Goal: Task Accomplishment & Management: Manage account settings

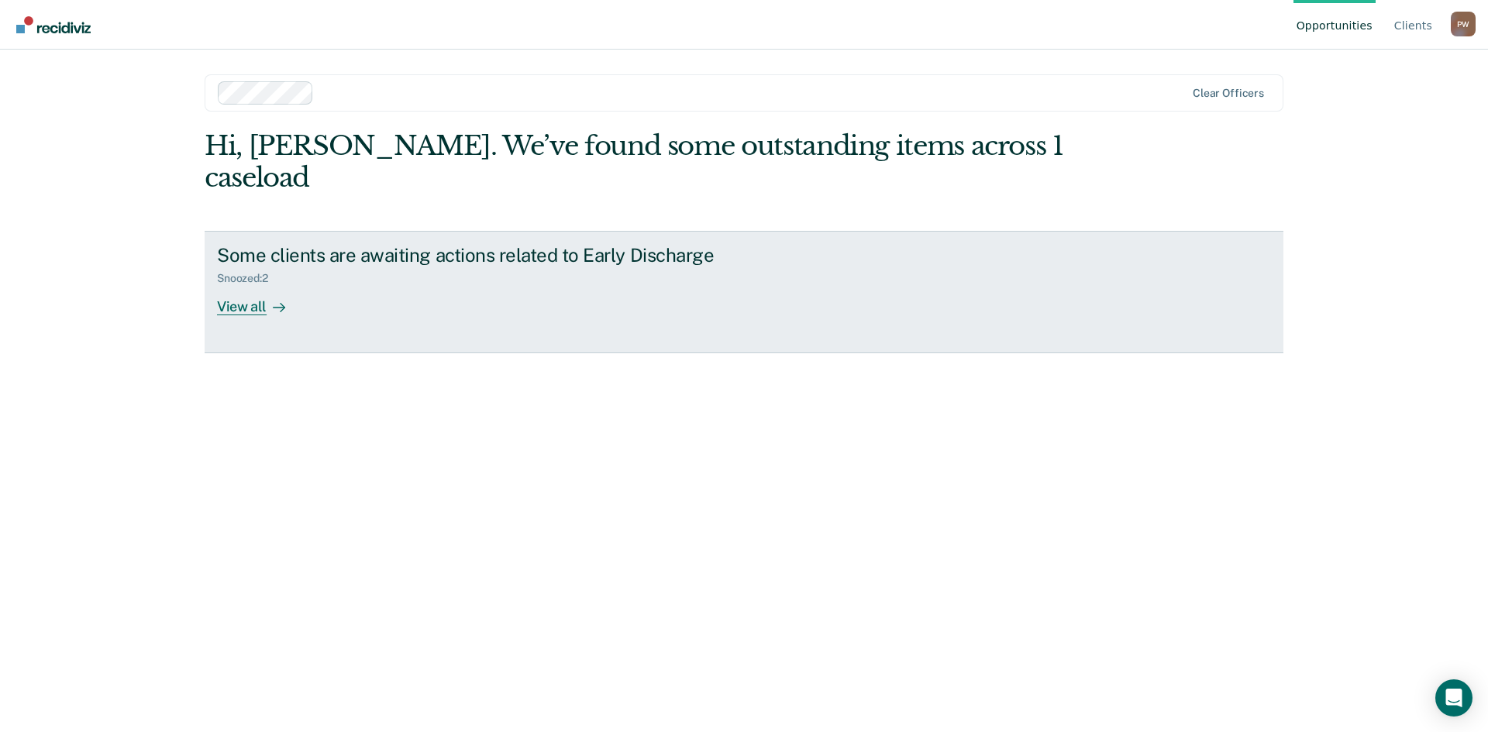
click at [238, 285] on div "View all" at bounding box center [260, 300] width 87 height 30
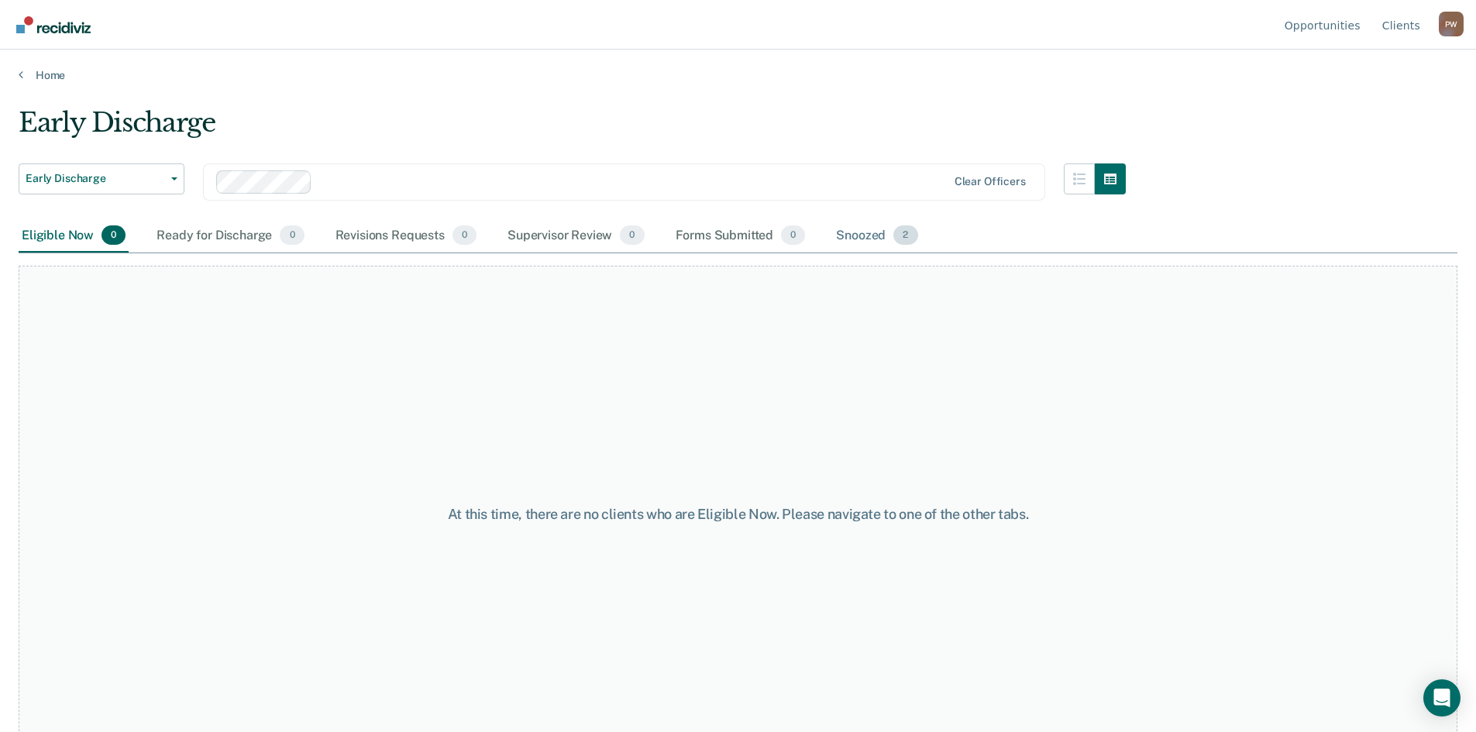
click at [863, 237] on div "Snoozed 2" at bounding box center [877, 236] width 88 height 34
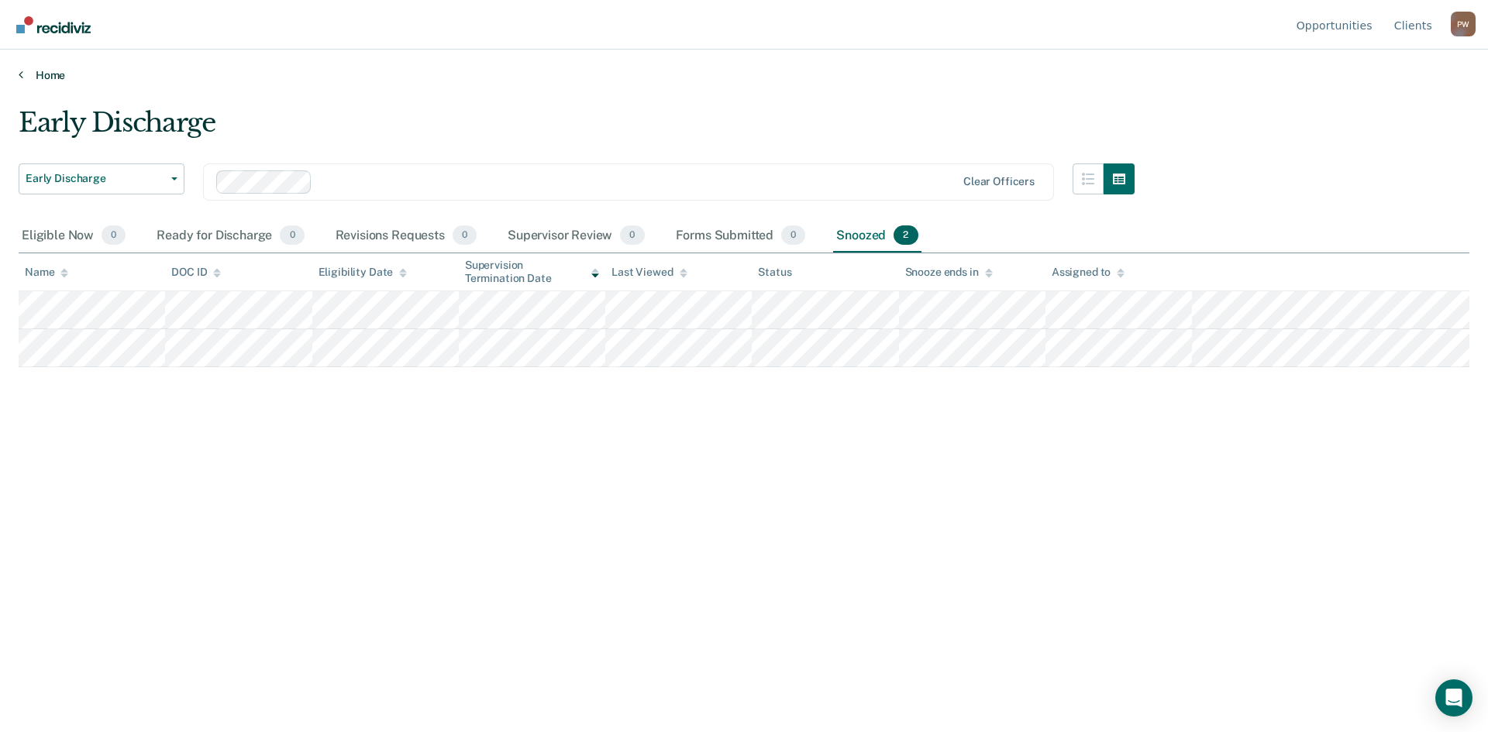
click at [28, 76] on link "Home" at bounding box center [744, 75] width 1451 height 14
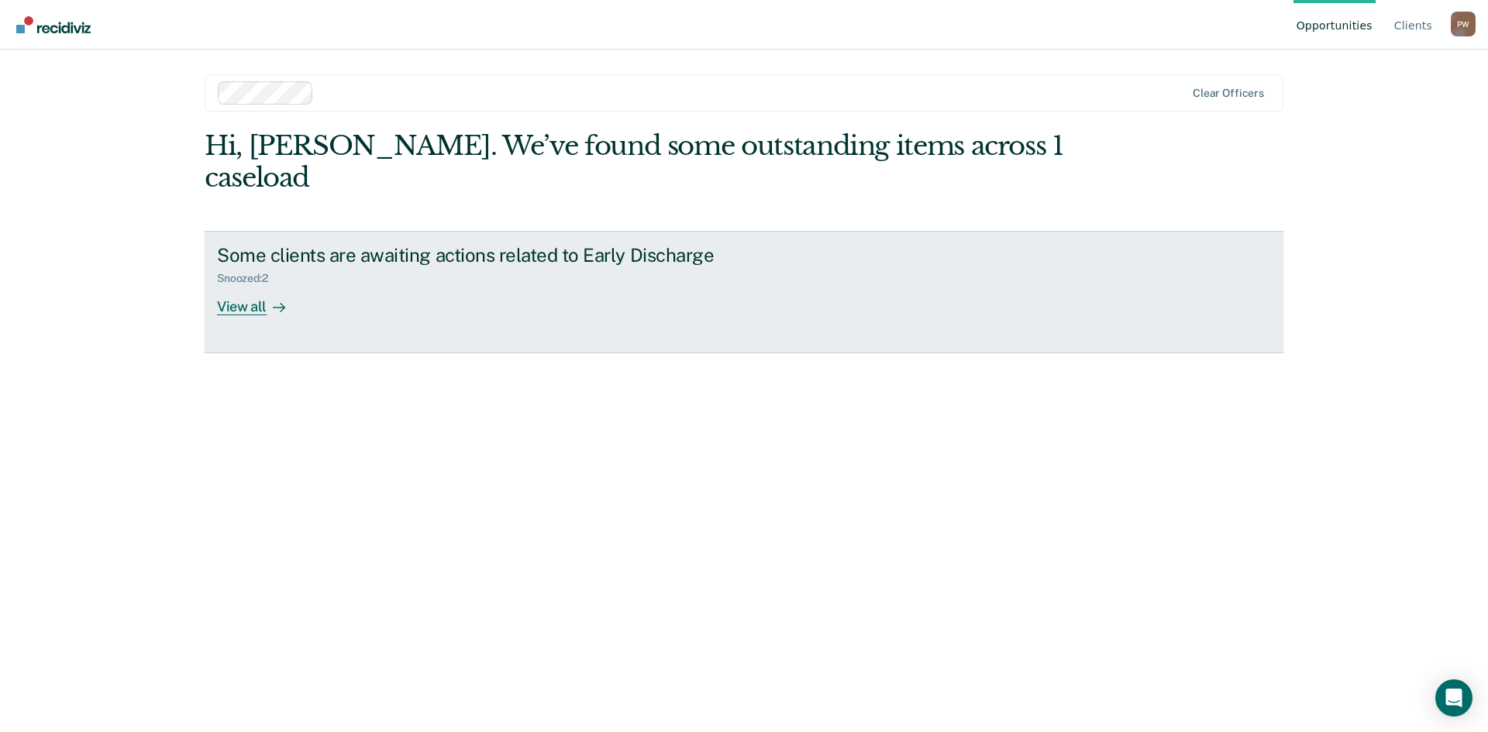
click at [248, 285] on div "View all" at bounding box center [260, 300] width 87 height 30
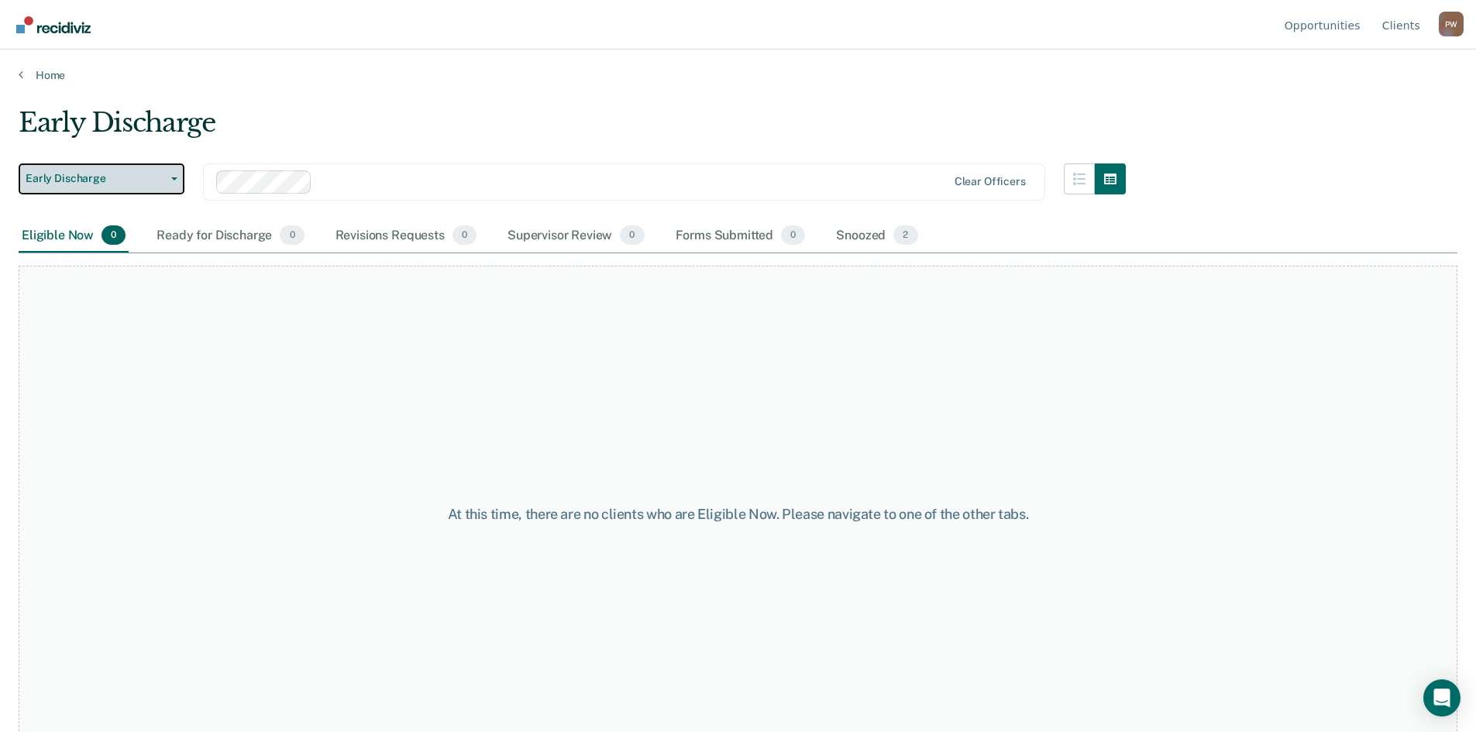
click at [116, 186] on button "Early Discharge" at bounding box center [102, 179] width 166 height 31
click at [146, 177] on span "Early Discharge" at bounding box center [95, 178] width 139 height 13
click at [382, 98] on main "Early Discharge Early Discharge Early Discharge Clear officers Eligible Now 0 R…" at bounding box center [738, 404] width 1476 height 645
click at [174, 181] on button "Early Discharge" at bounding box center [102, 179] width 166 height 31
click at [403, 91] on main "Early Discharge Early Discharge Early Discharge Clear officers Eligible Now 0 R…" at bounding box center [738, 404] width 1476 height 645
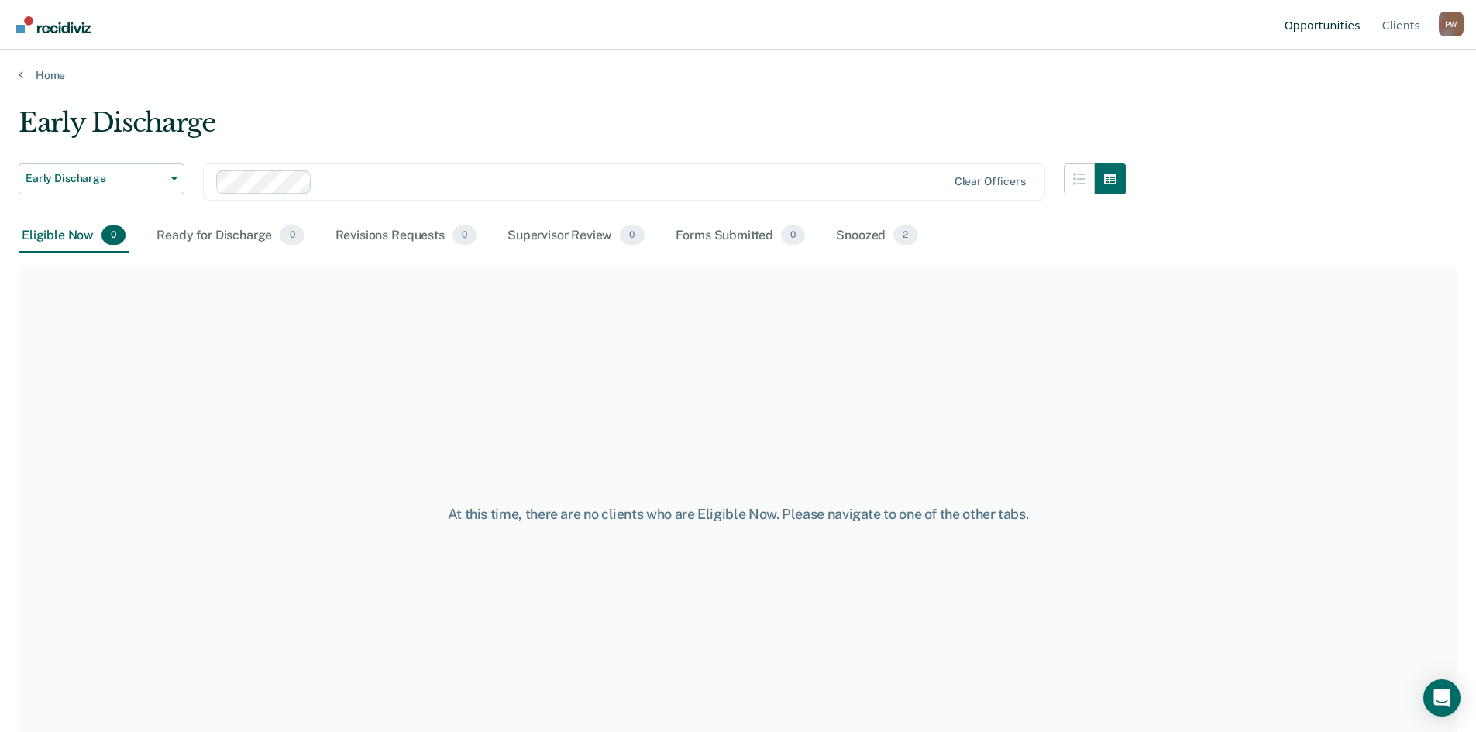
click at [1328, 33] on link "Opportunities" at bounding box center [1323, 25] width 82 height 50
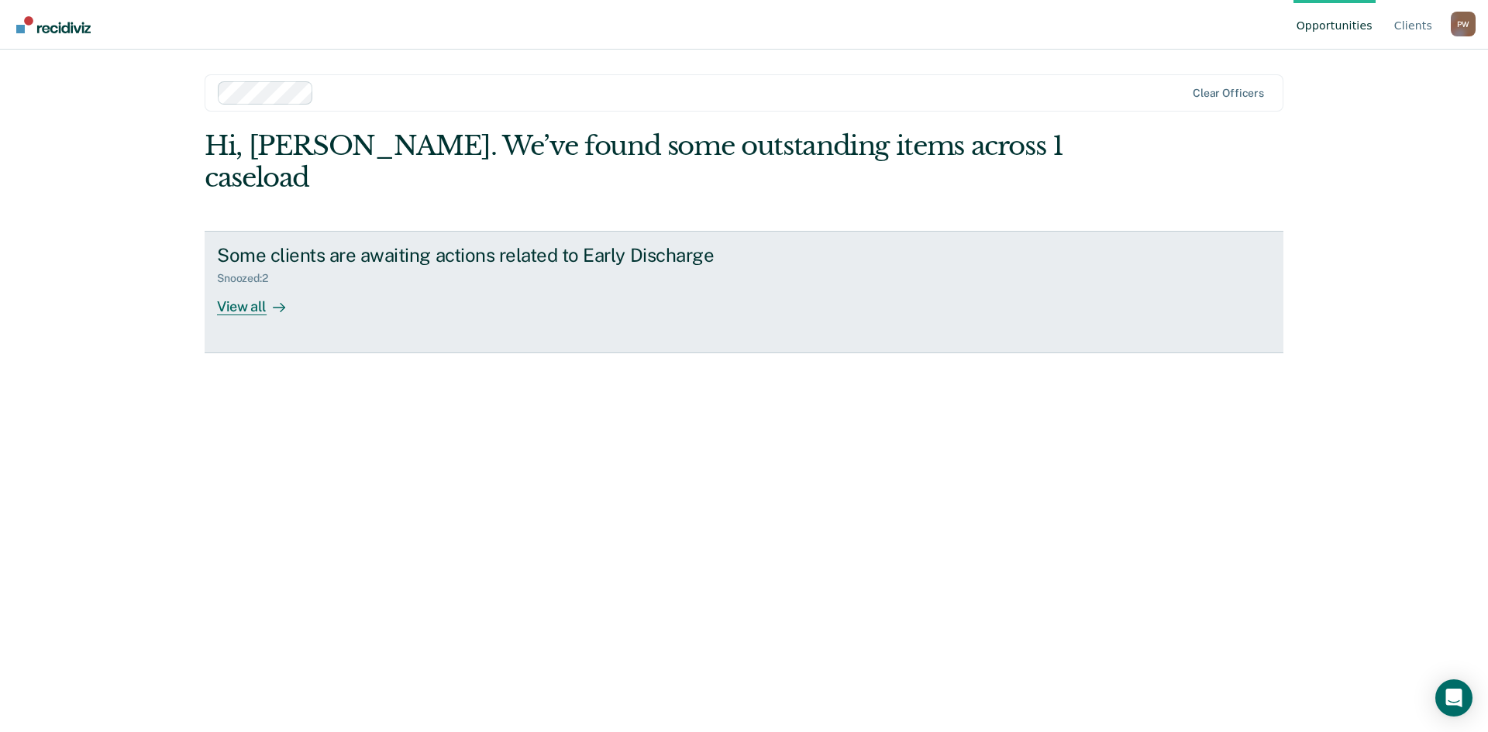
click at [243, 285] on div "View all" at bounding box center [260, 300] width 87 height 30
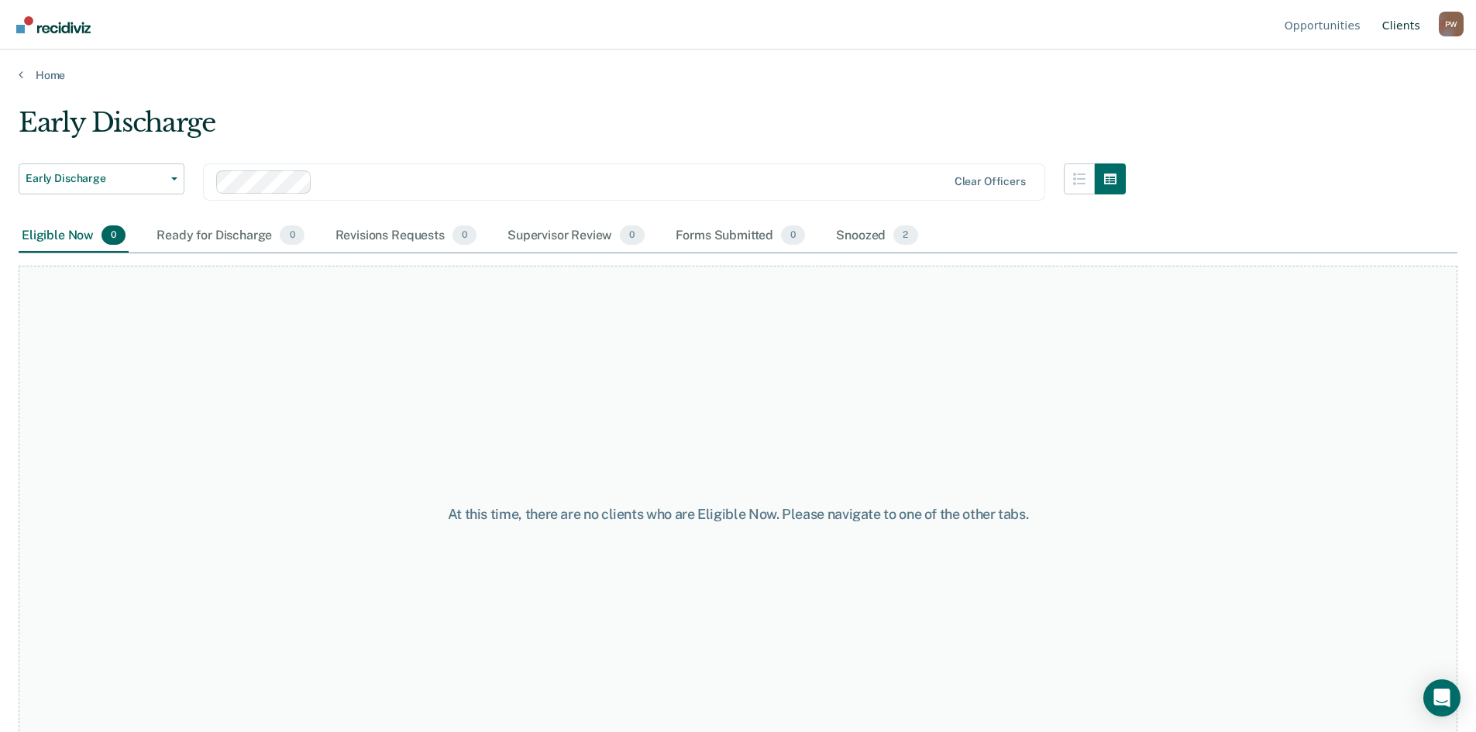
click at [1406, 24] on link "Client s" at bounding box center [1401, 25] width 44 height 50
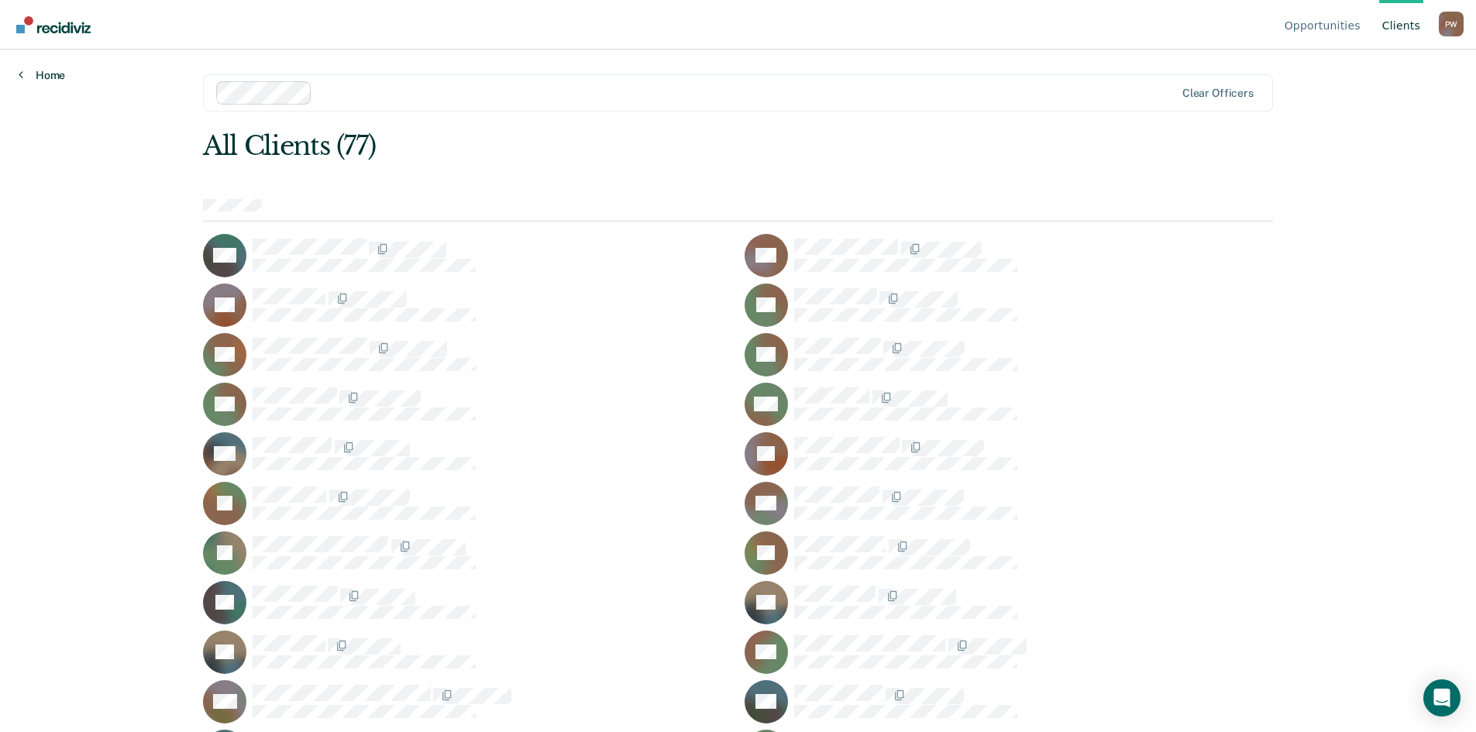
click at [45, 77] on link "Home" at bounding box center [42, 75] width 46 height 14
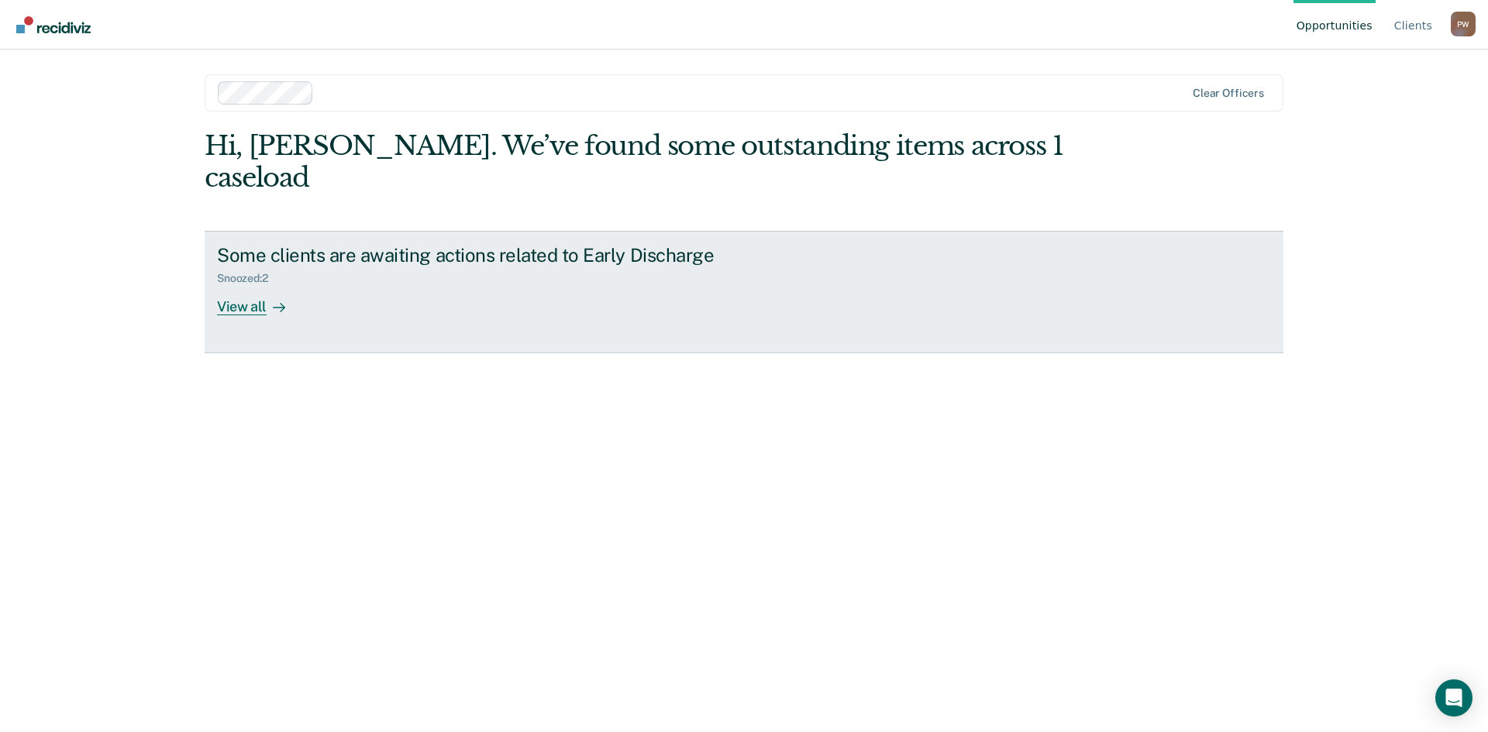
click at [258, 285] on div "View all" at bounding box center [260, 300] width 87 height 30
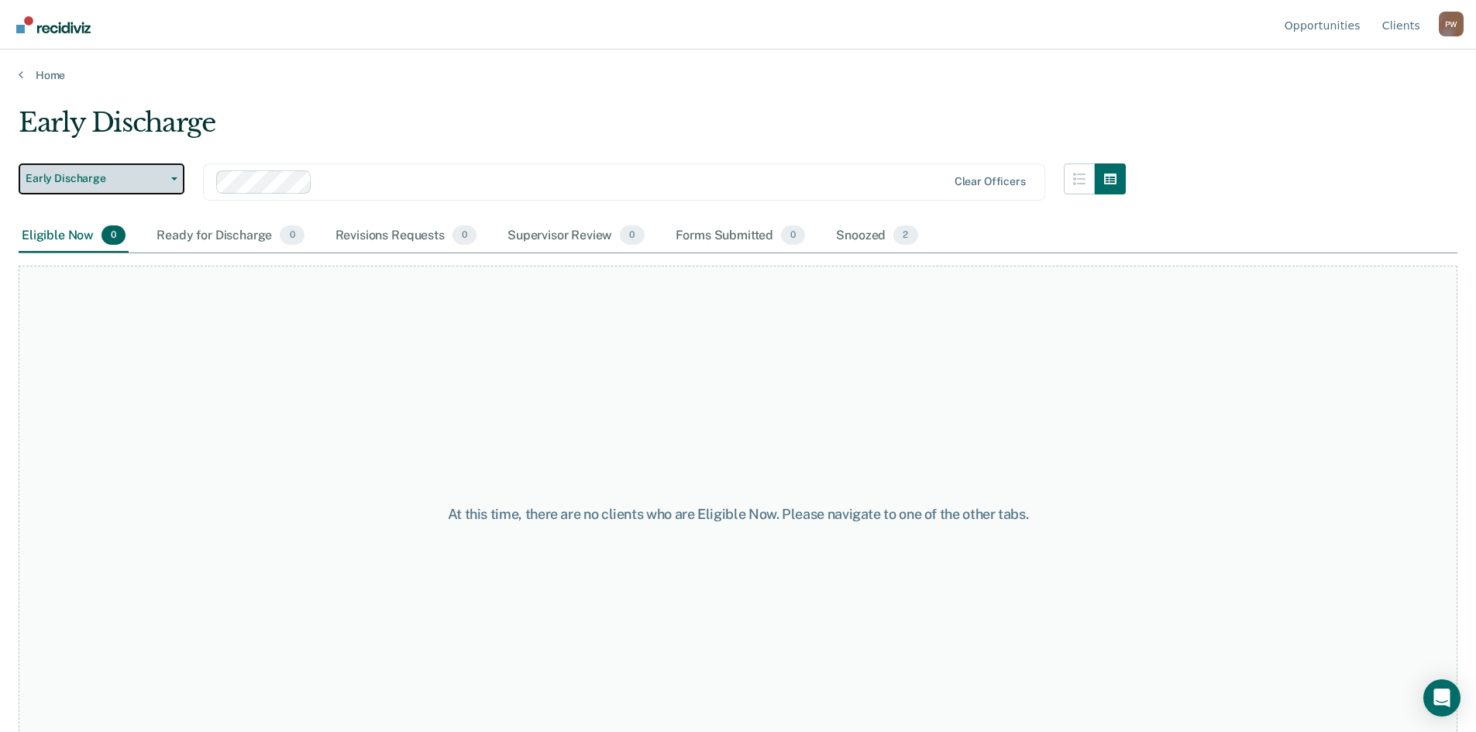
click at [166, 184] on button "Early Discharge" at bounding box center [102, 179] width 166 height 31
click at [156, 211] on button "Early Discharge" at bounding box center [94, 210] width 150 height 25
click at [357, 116] on div "Early Discharge" at bounding box center [572, 129] width 1107 height 44
click at [198, 238] on div "Ready for Discharge 0" at bounding box center [229, 236] width 153 height 34
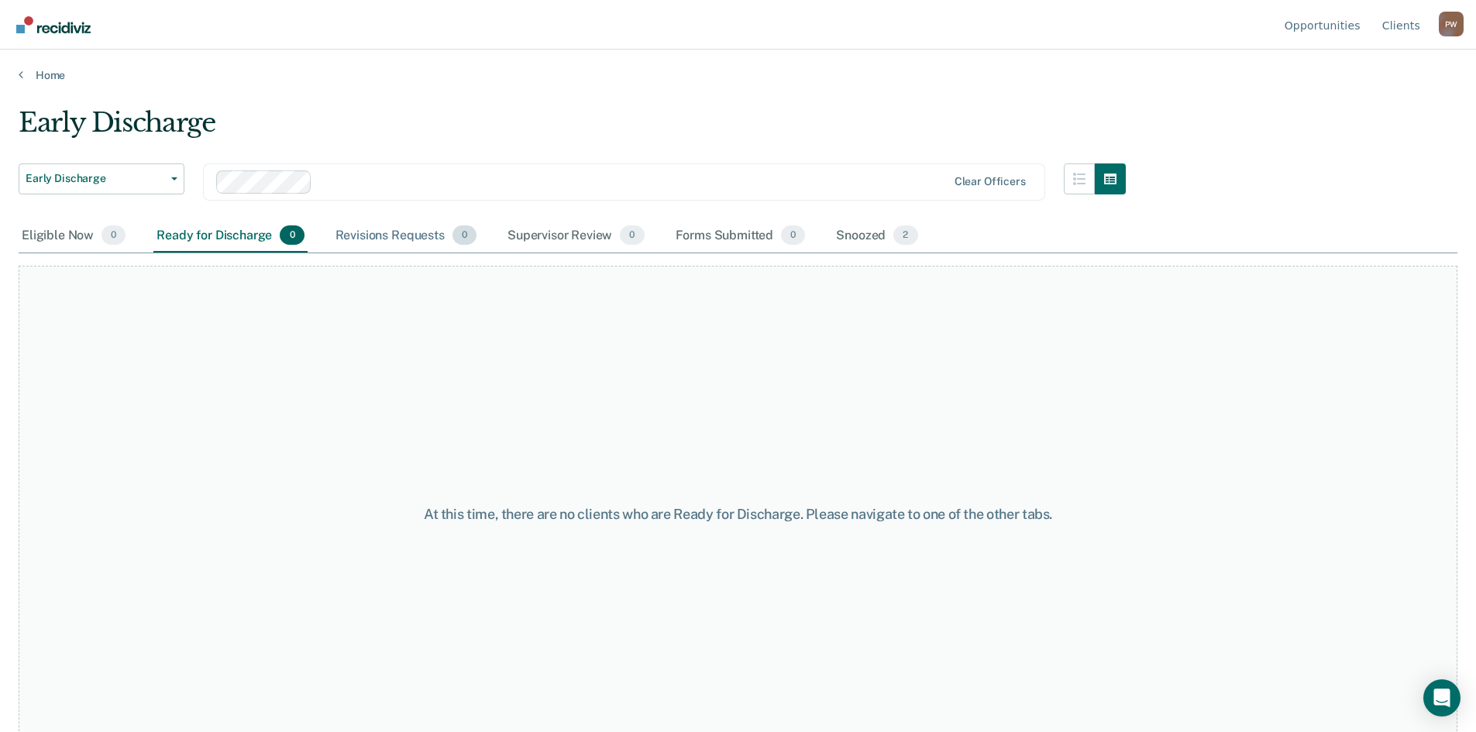
click at [363, 238] on div "Revisions Requests 0" at bounding box center [405, 236] width 147 height 34
drag, startPoint x: 546, startPoint y: 241, endPoint x: 629, endPoint y: 242, distance: 83.7
click at [547, 241] on div "Supervisor Review 0" at bounding box center [575, 236] width 143 height 34
click at [696, 237] on div "Forms Submitted 0" at bounding box center [741, 236] width 136 height 34
click at [852, 235] on div "Snoozed 2" at bounding box center [877, 236] width 88 height 34
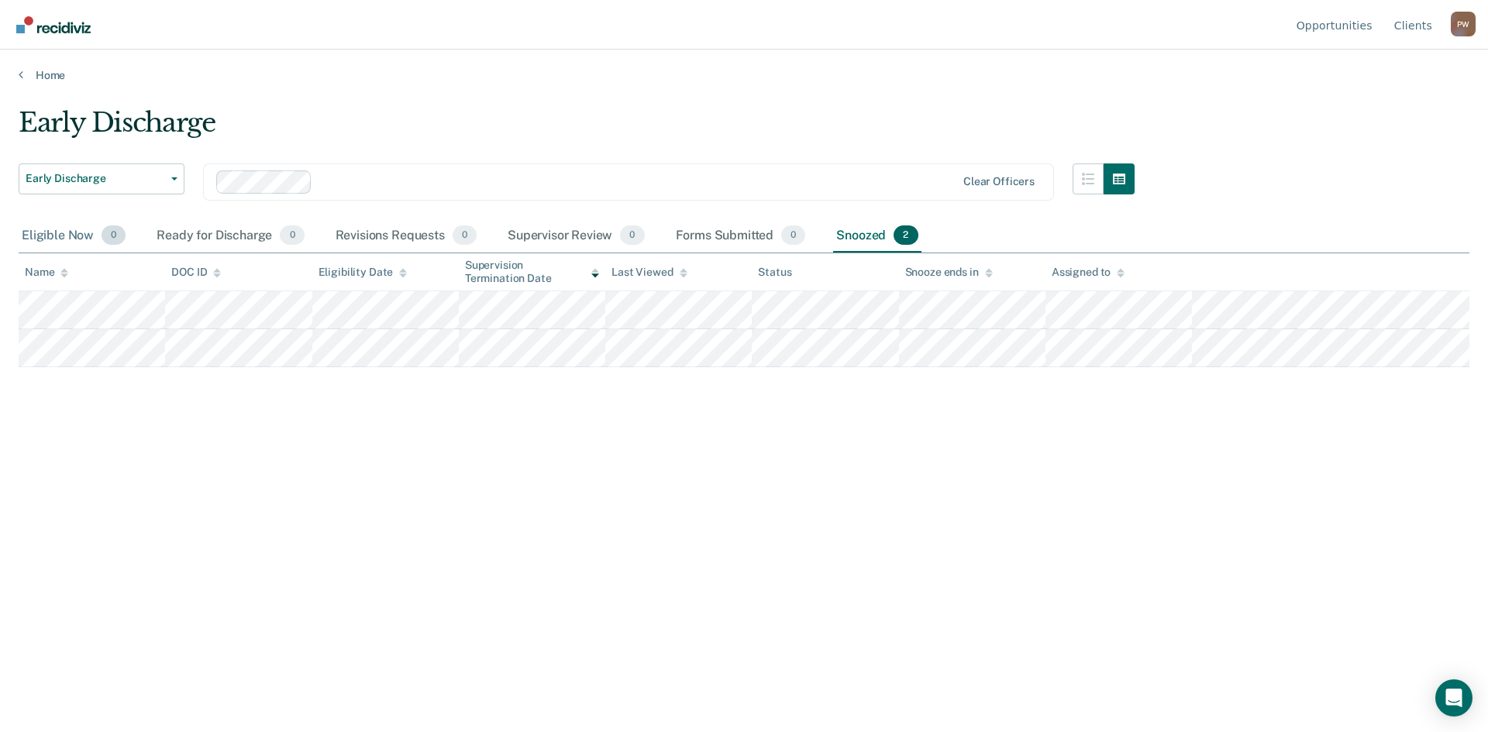
click at [62, 237] on div "Eligible Now 0" at bounding box center [74, 236] width 110 height 34
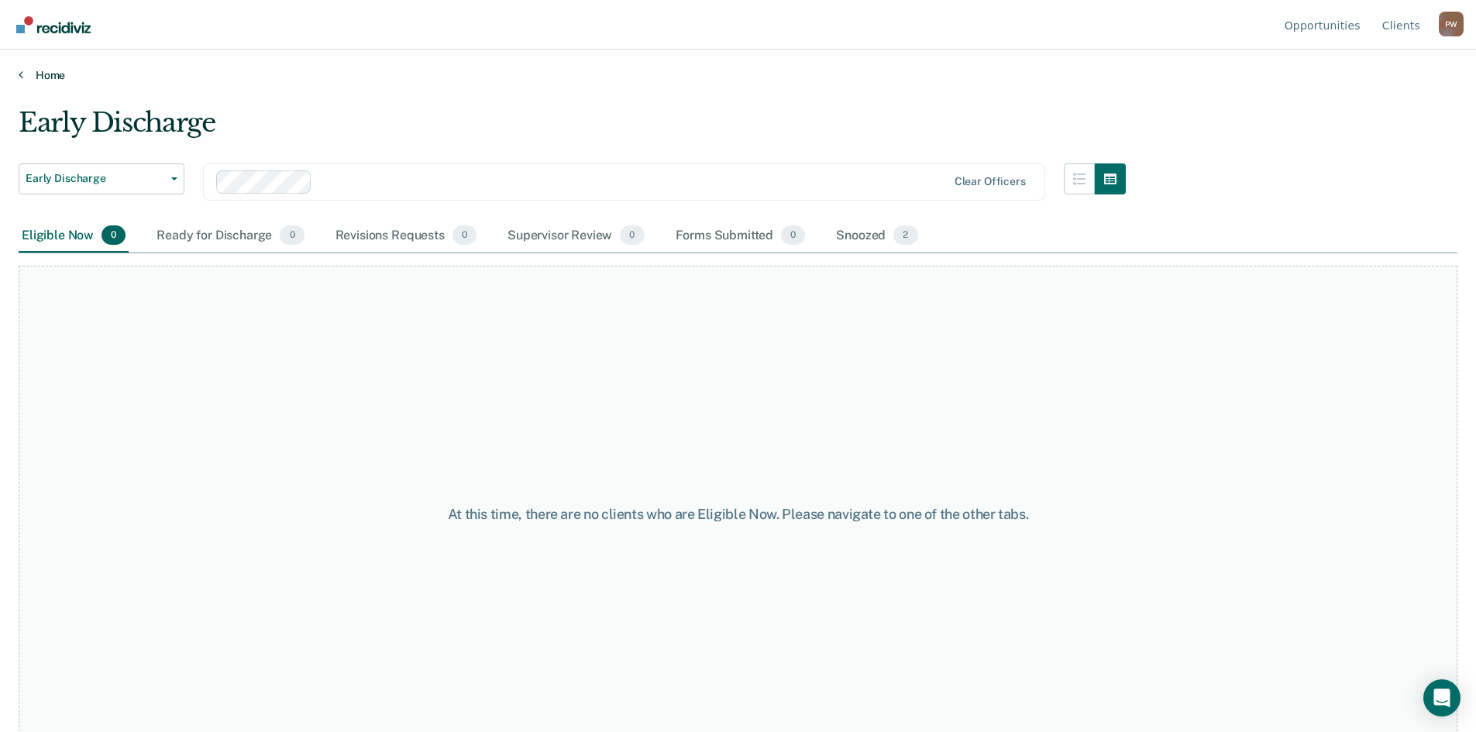
click at [53, 80] on link "Home" at bounding box center [738, 75] width 1439 height 14
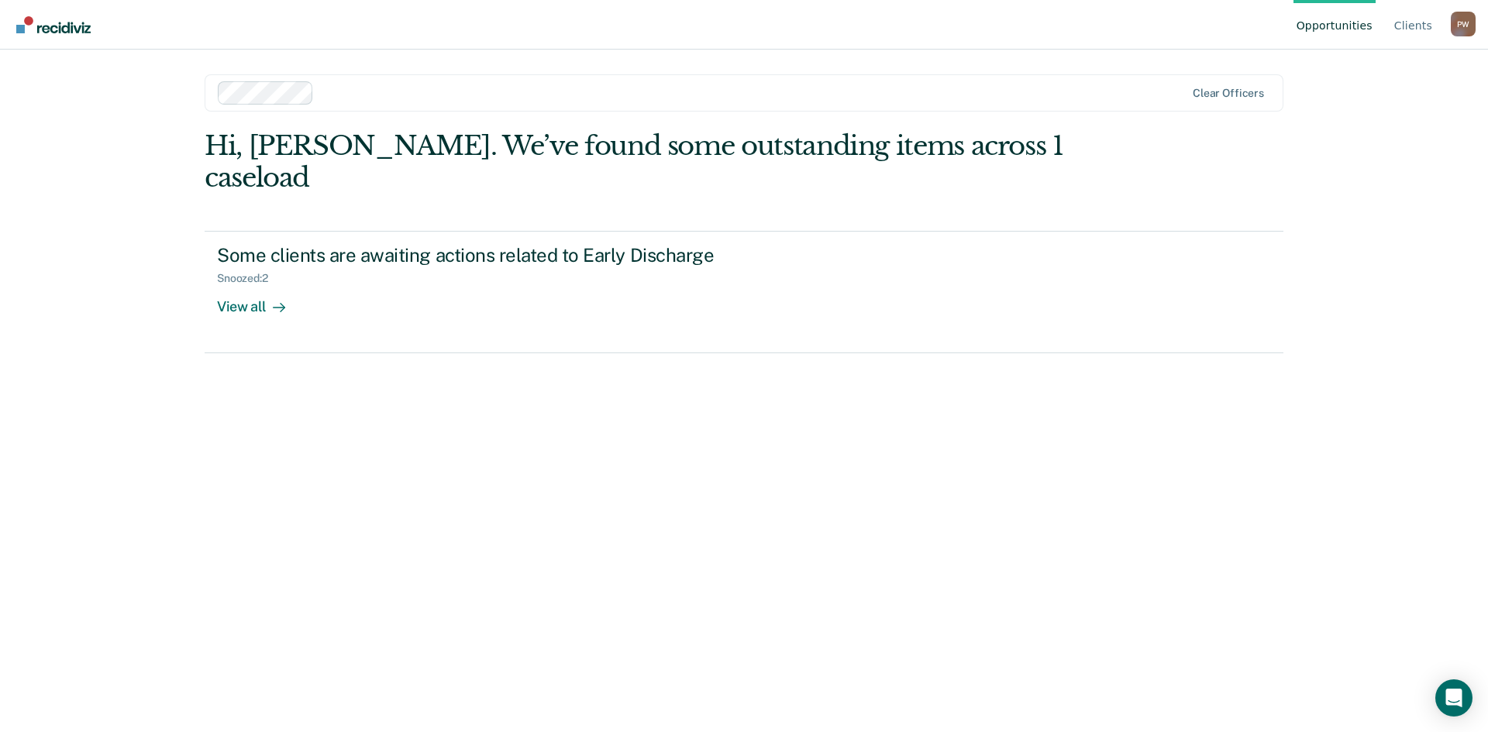
click at [47, 24] on img "Go to Recidiviz Home" at bounding box center [53, 24] width 74 height 17
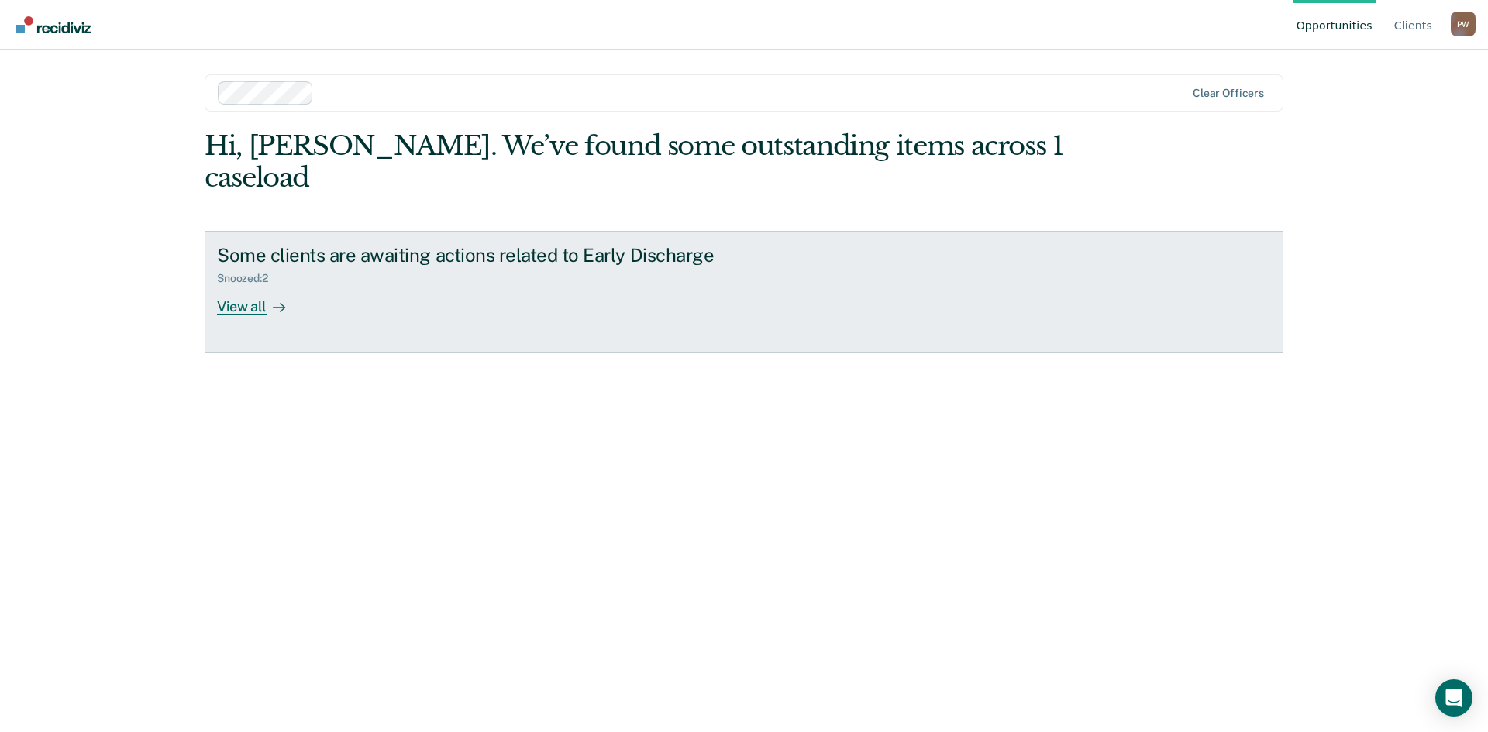
click at [243, 285] on div "View all" at bounding box center [260, 300] width 87 height 30
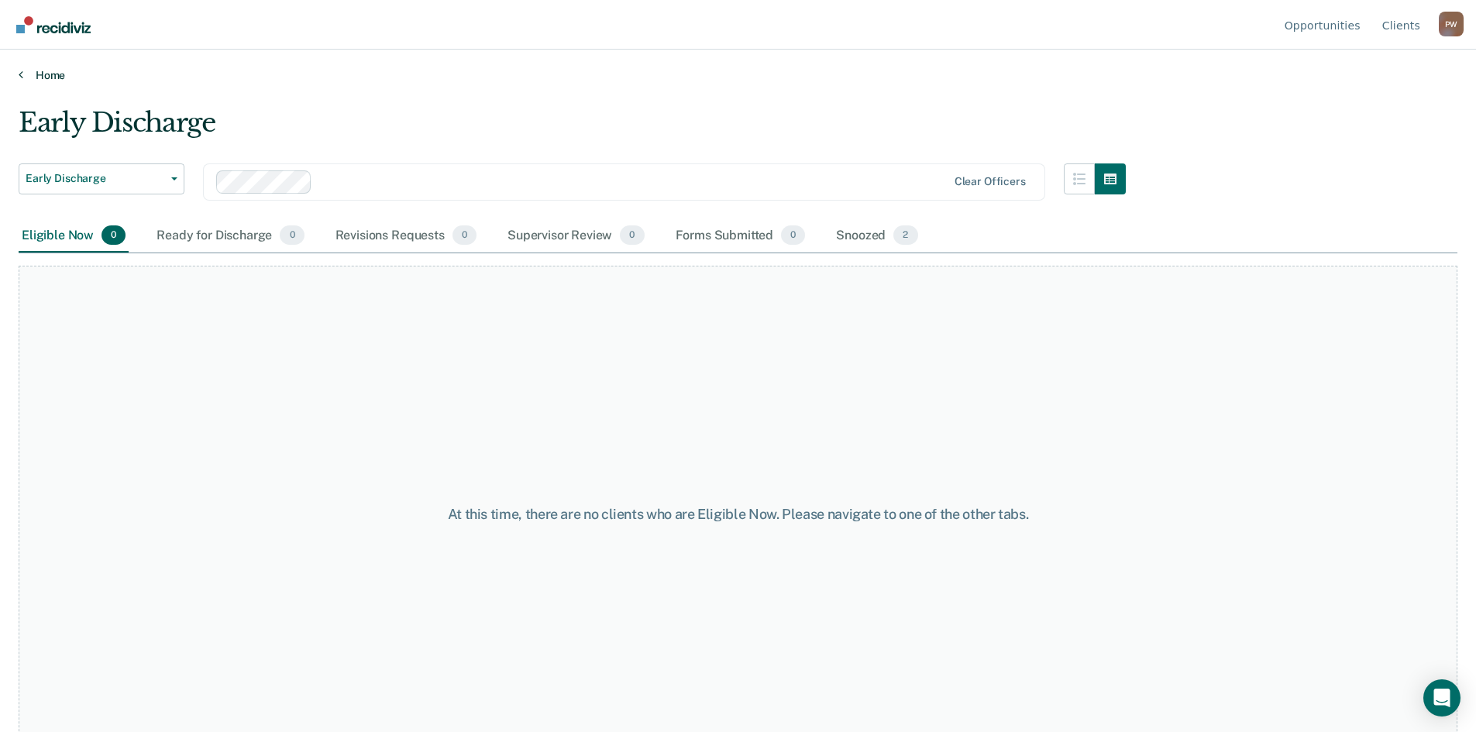
click at [35, 73] on link "Home" at bounding box center [738, 75] width 1439 height 14
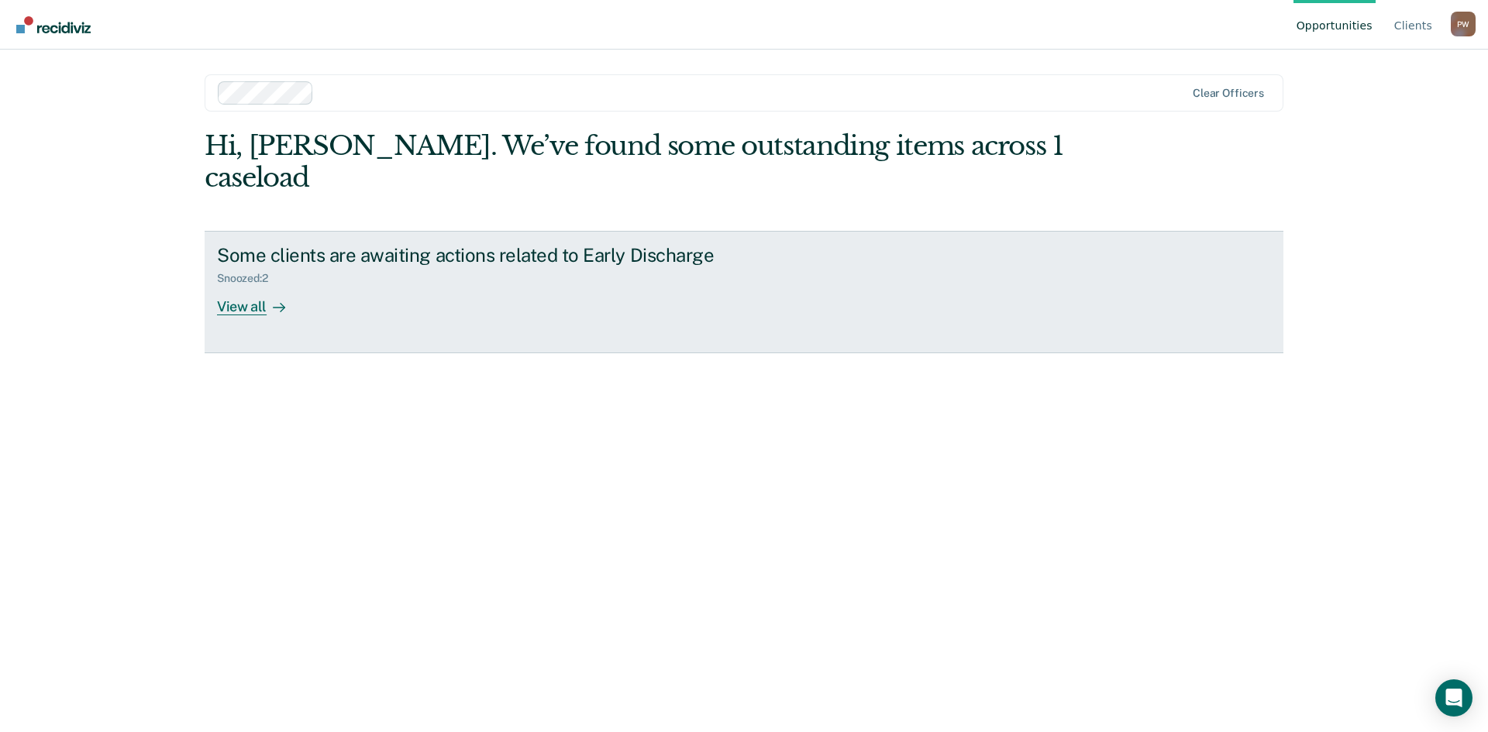
click at [235, 285] on div "View all" at bounding box center [260, 300] width 87 height 30
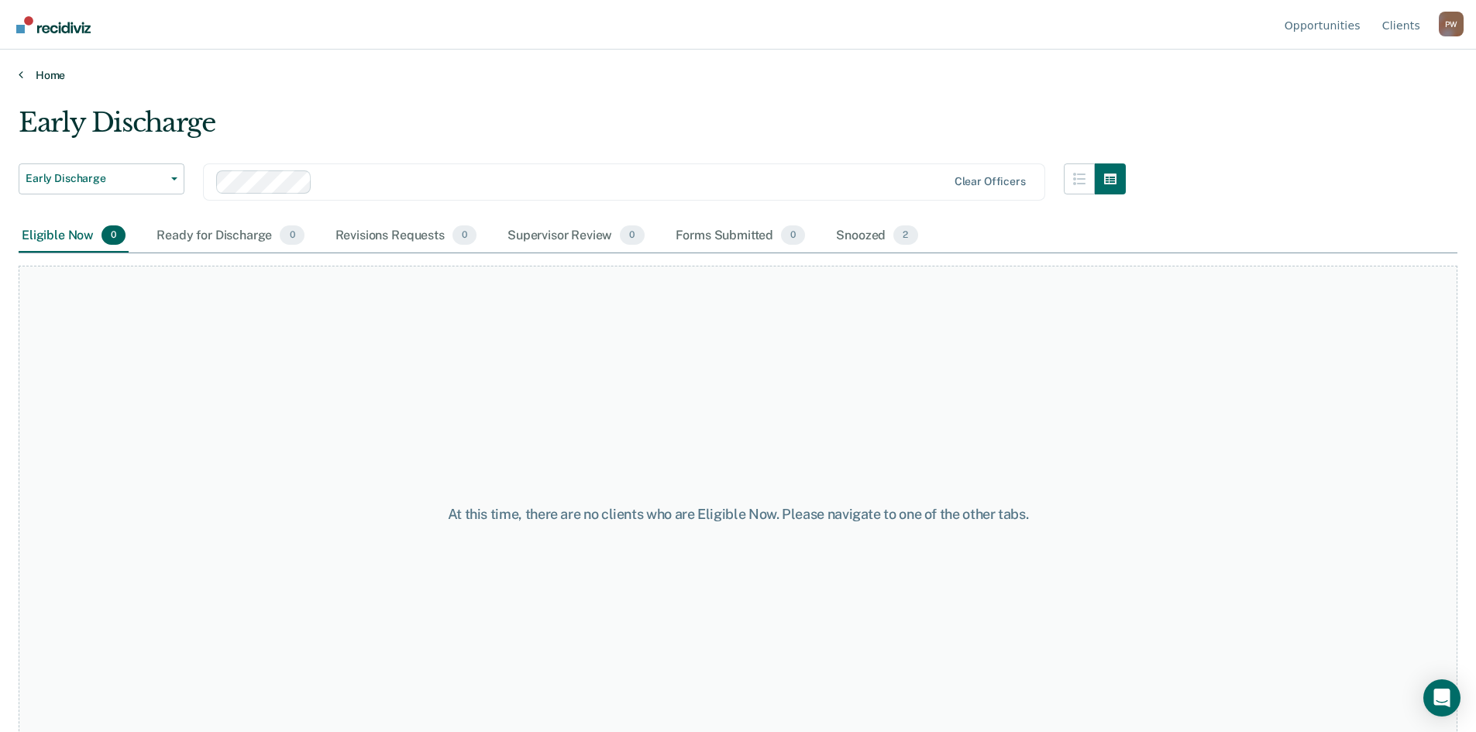
click at [37, 74] on link "Home" at bounding box center [738, 75] width 1439 height 14
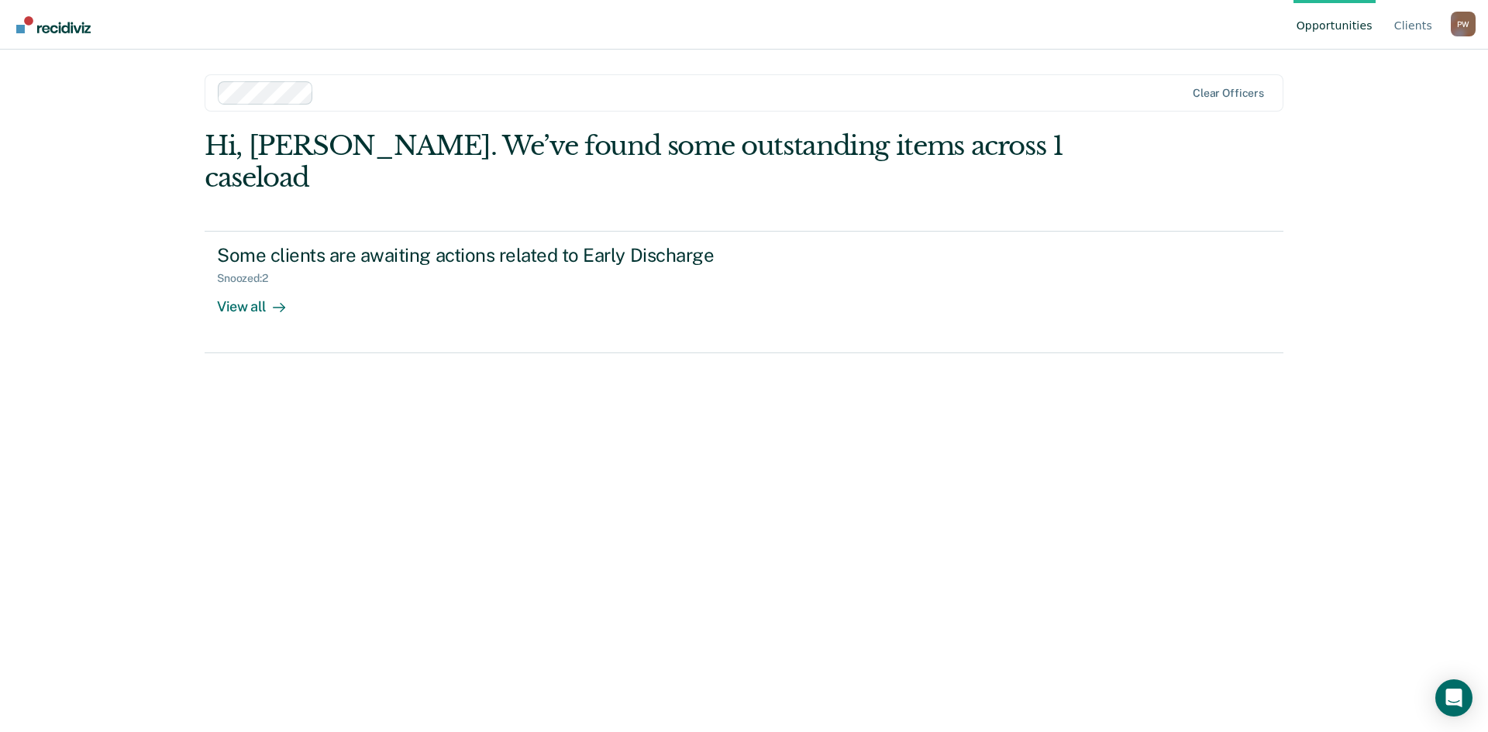
click at [1042, 561] on div "Hi, [PERSON_NAME]. We’ve found some outstanding items across 1 caseload Some cl…" at bounding box center [744, 409] width 1079 height 559
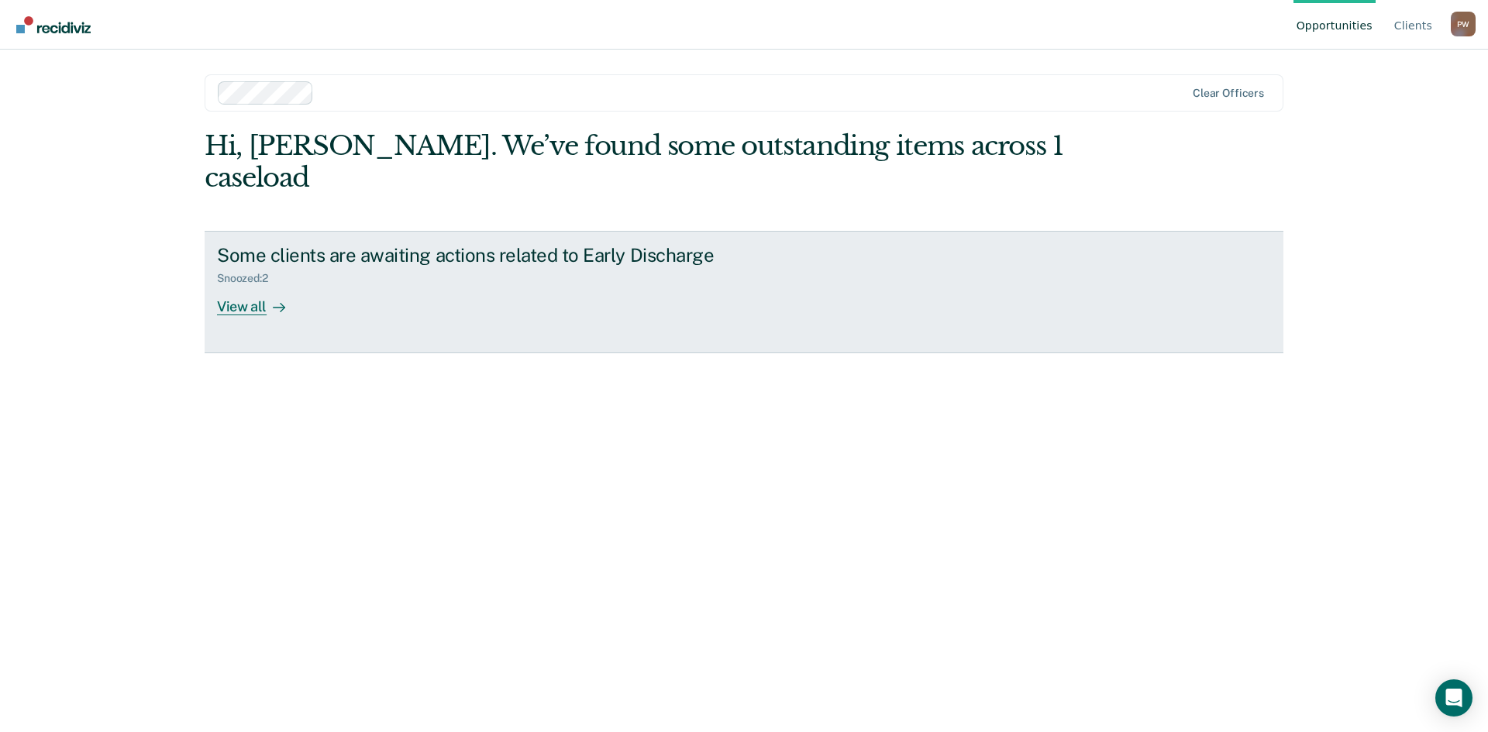
click at [252, 285] on div "View all" at bounding box center [260, 300] width 87 height 30
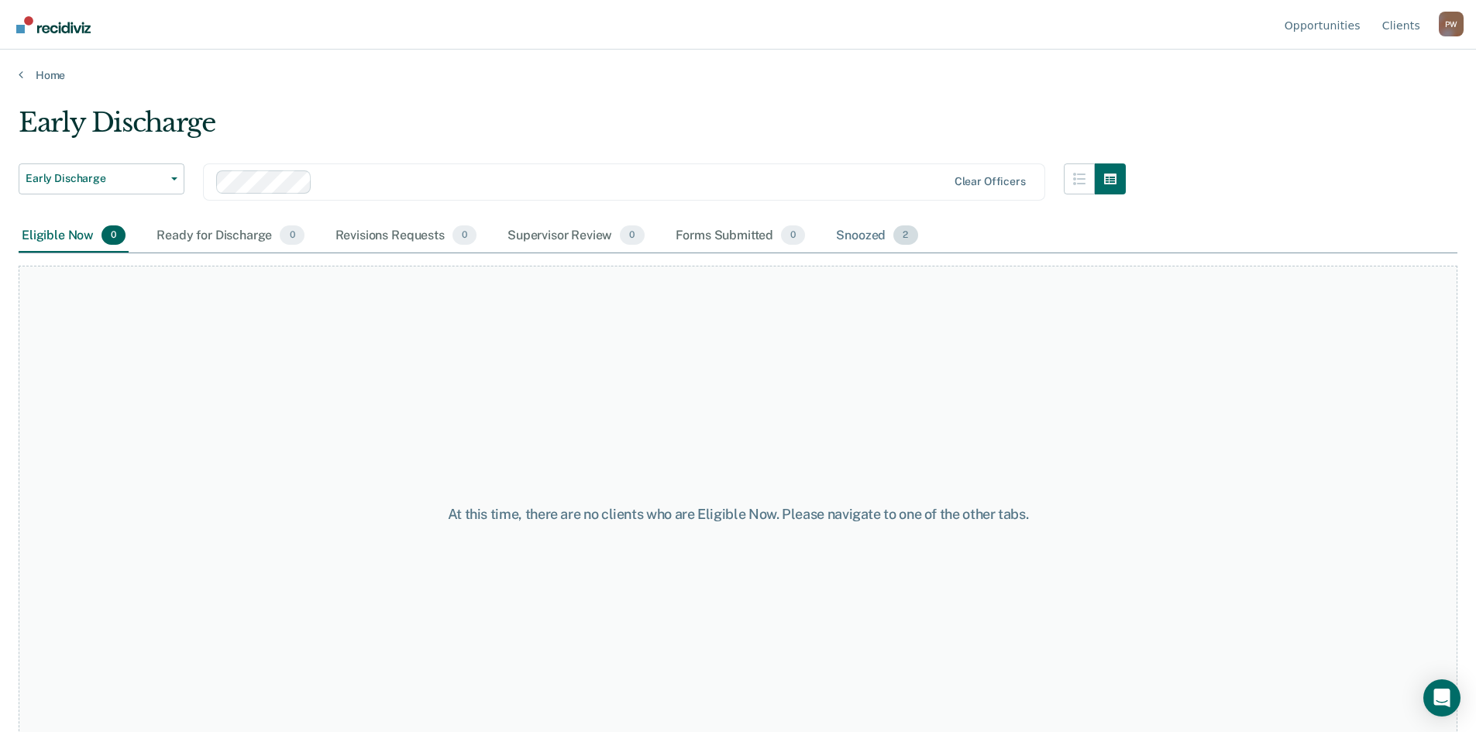
click at [859, 234] on div "Snoozed 2" at bounding box center [877, 236] width 88 height 34
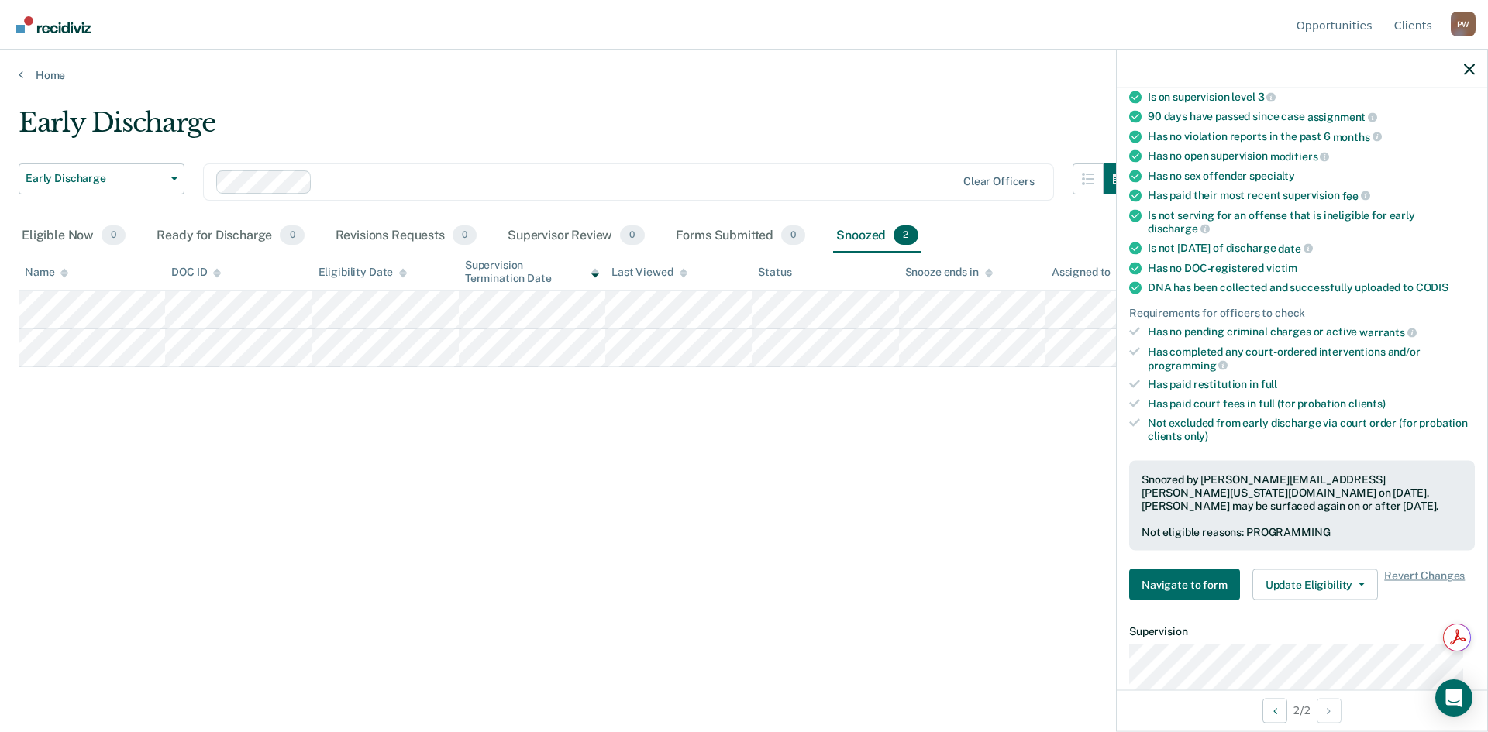
scroll to position [426, 0]
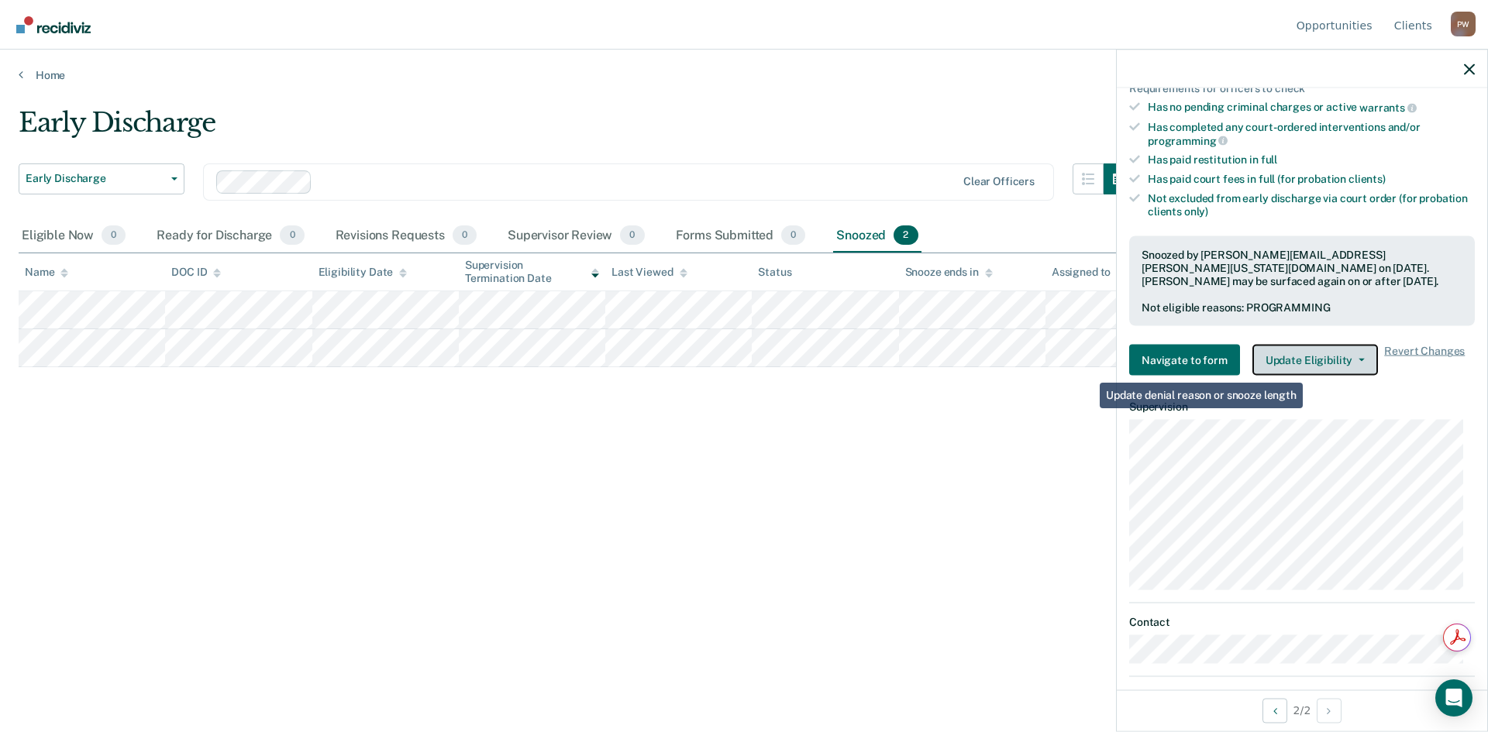
click at [1310, 360] on button "Update Eligibility" at bounding box center [1315, 360] width 126 height 31
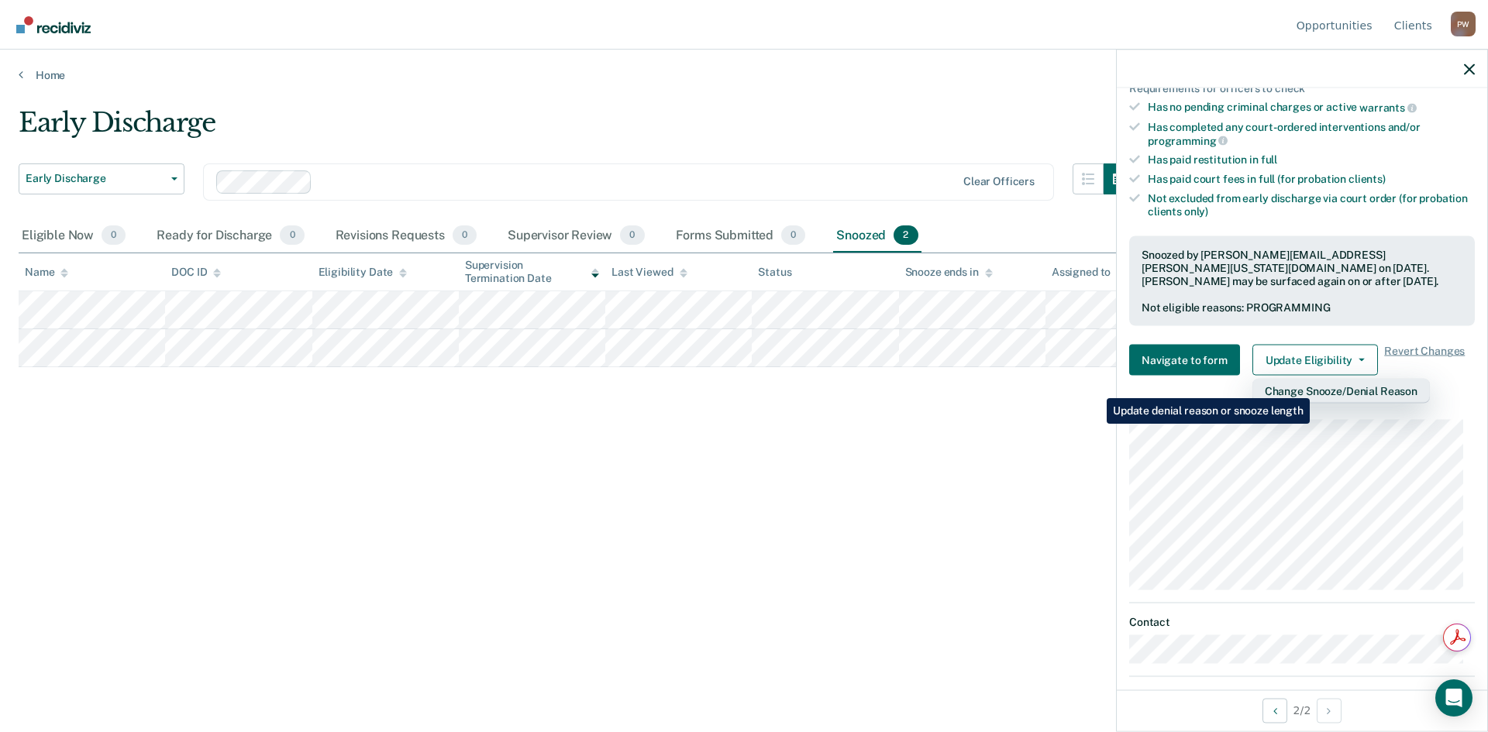
click at [1313, 387] on button "Change Snooze/Denial Reason" at bounding box center [1340, 391] width 177 height 25
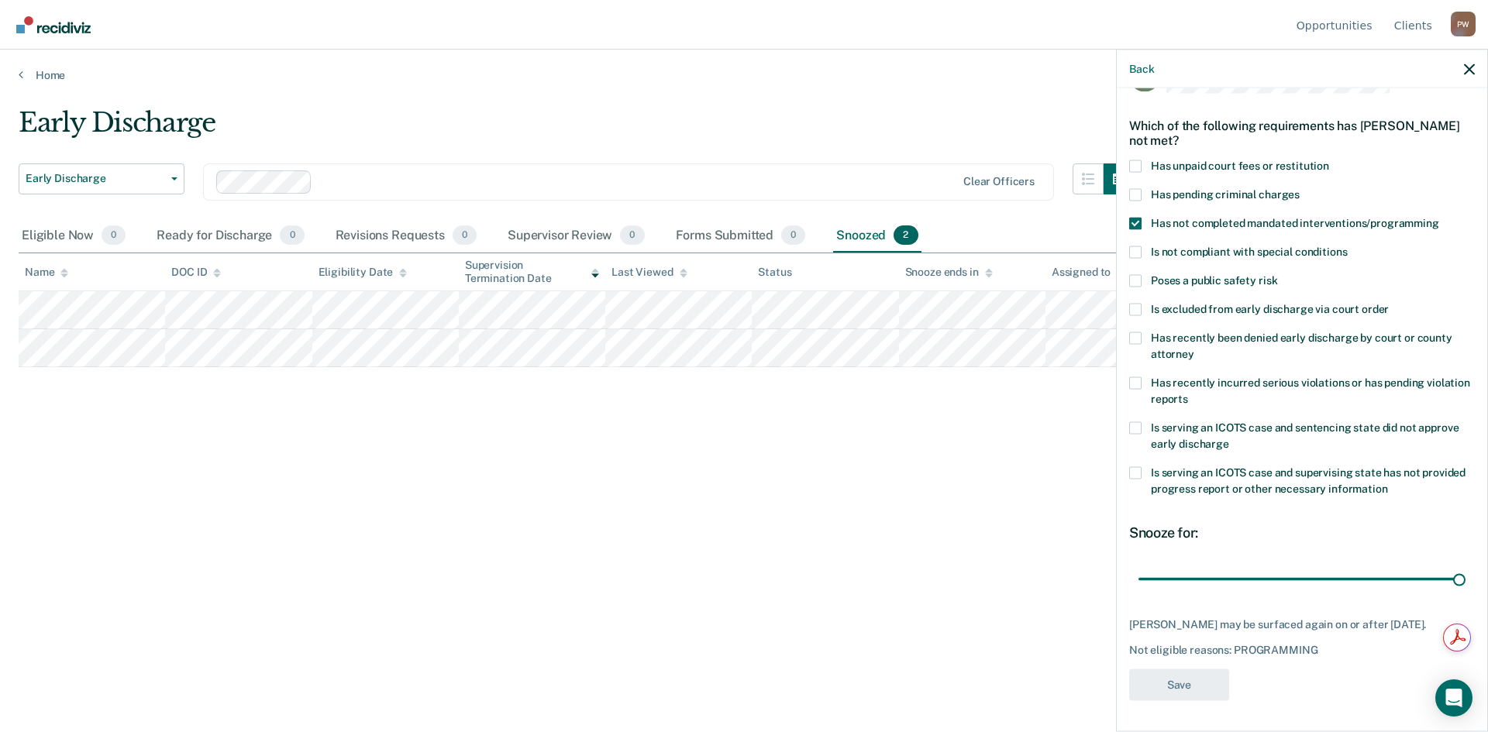
scroll to position [58, 0]
click at [1135, 160] on span at bounding box center [1135, 166] width 12 height 12
click at [1329, 160] on input "Has unpaid court fees or restitution" at bounding box center [1329, 160] width 0 height 0
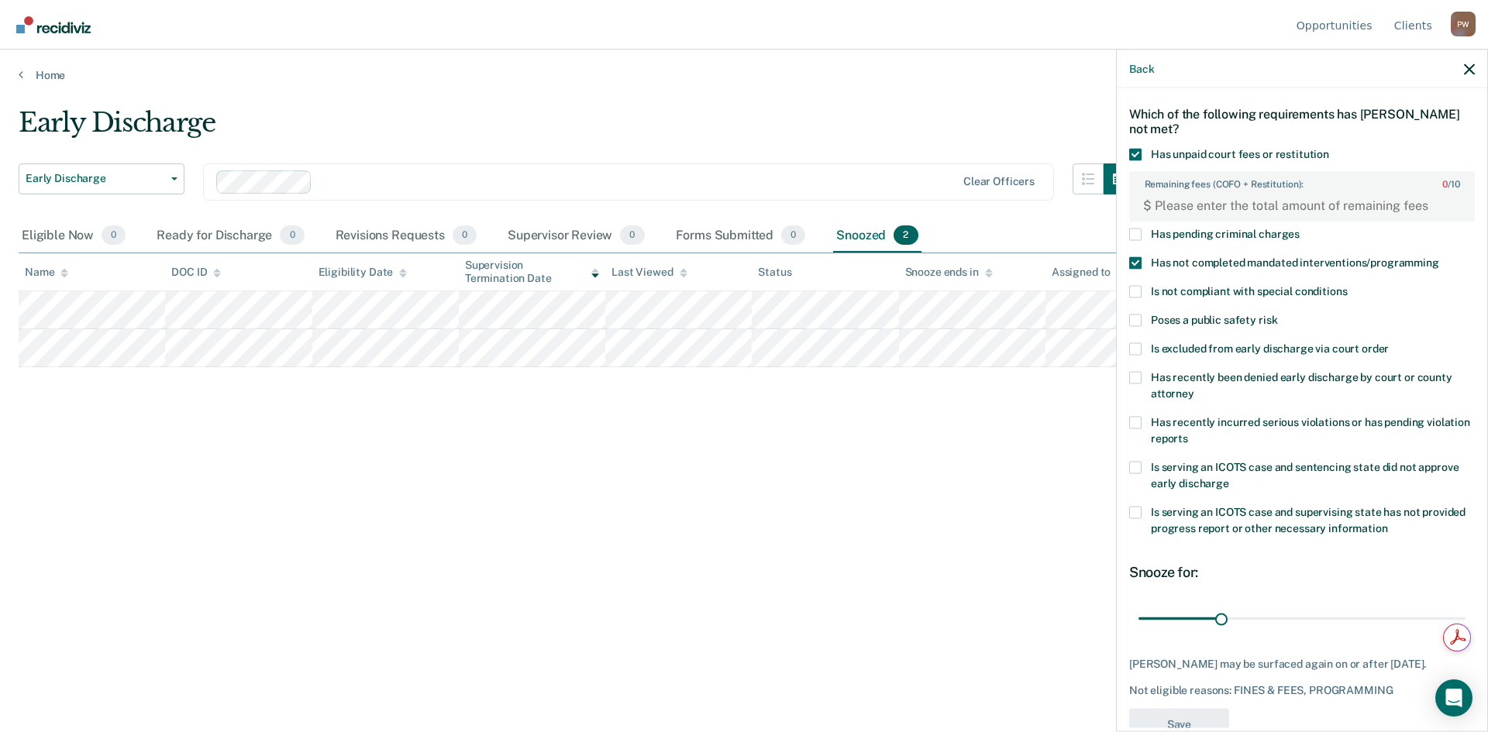
click at [1137, 154] on span at bounding box center [1135, 154] width 12 height 12
click at [1329, 148] on input "Has unpaid court fees or restitution" at bounding box center [1329, 148] width 0 height 0
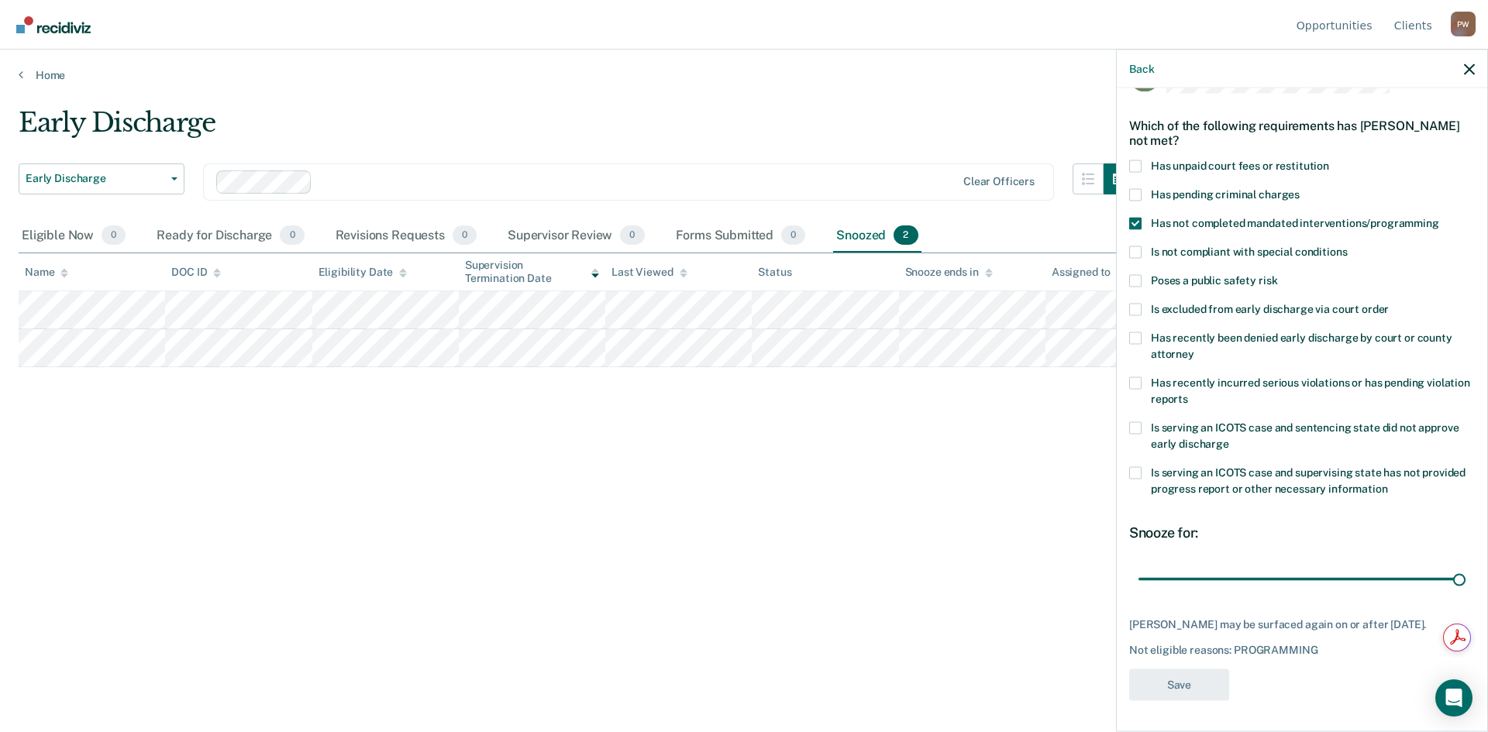
click at [1134, 377] on span at bounding box center [1135, 383] width 12 height 12
click at [1188, 393] on input "Has recently incurred serious violations or has pending violation reports" at bounding box center [1188, 393] width 0 height 0
click at [1132, 160] on span at bounding box center [1135, 166] width 12 height 12
click at [1329, 160] on input "Has unpaid court fees or restitution" at bounding box center [1329, 160] width 0 height 0
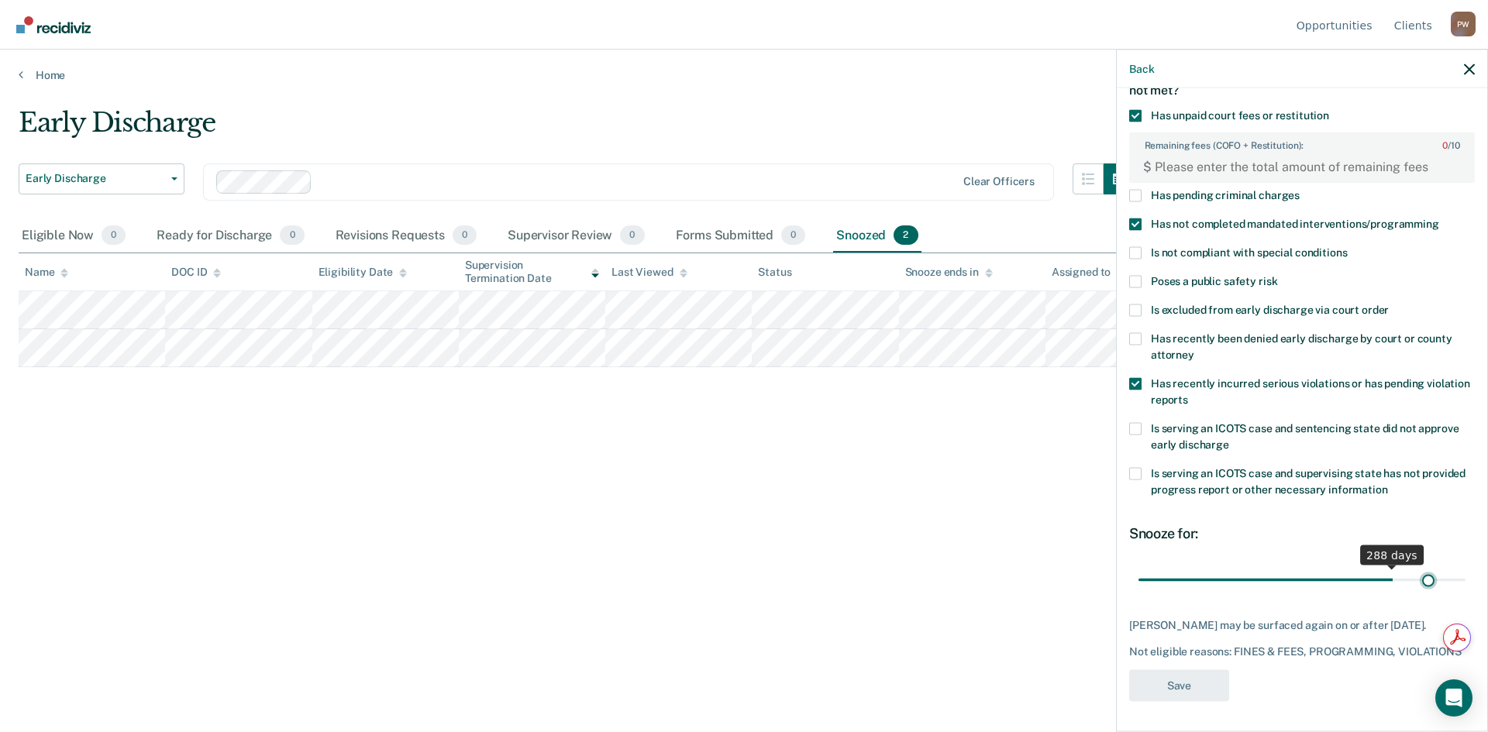
scroll to position [109, 0]
drag, startPoint x: 1218, startPoint y: 566, endPoint x: 1465, endPoint y: 566, distance: 246.4
type input "365"
click at [1465, 566] on input "range" at bounding box center [1301, 578] width 327 height 27
click at [1470, 71] on icon "button" at bounding box center [1469, 69] width 11 height 11
